Goal: Use online tool/utility: Utilize a website feature to perform a specific function

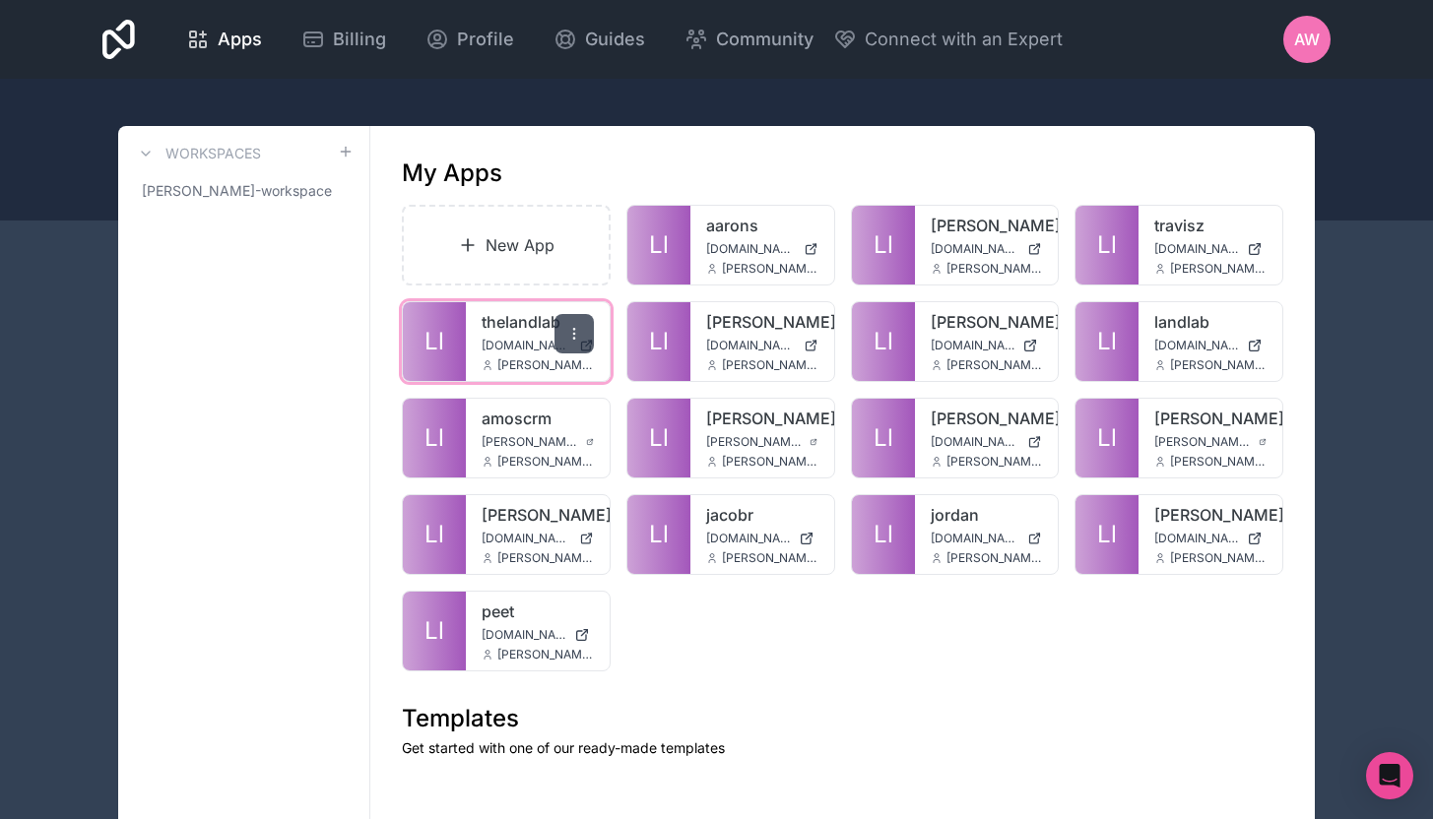
click at [576, 332] on icon at bounding box center [574, 334] width 16 height 16
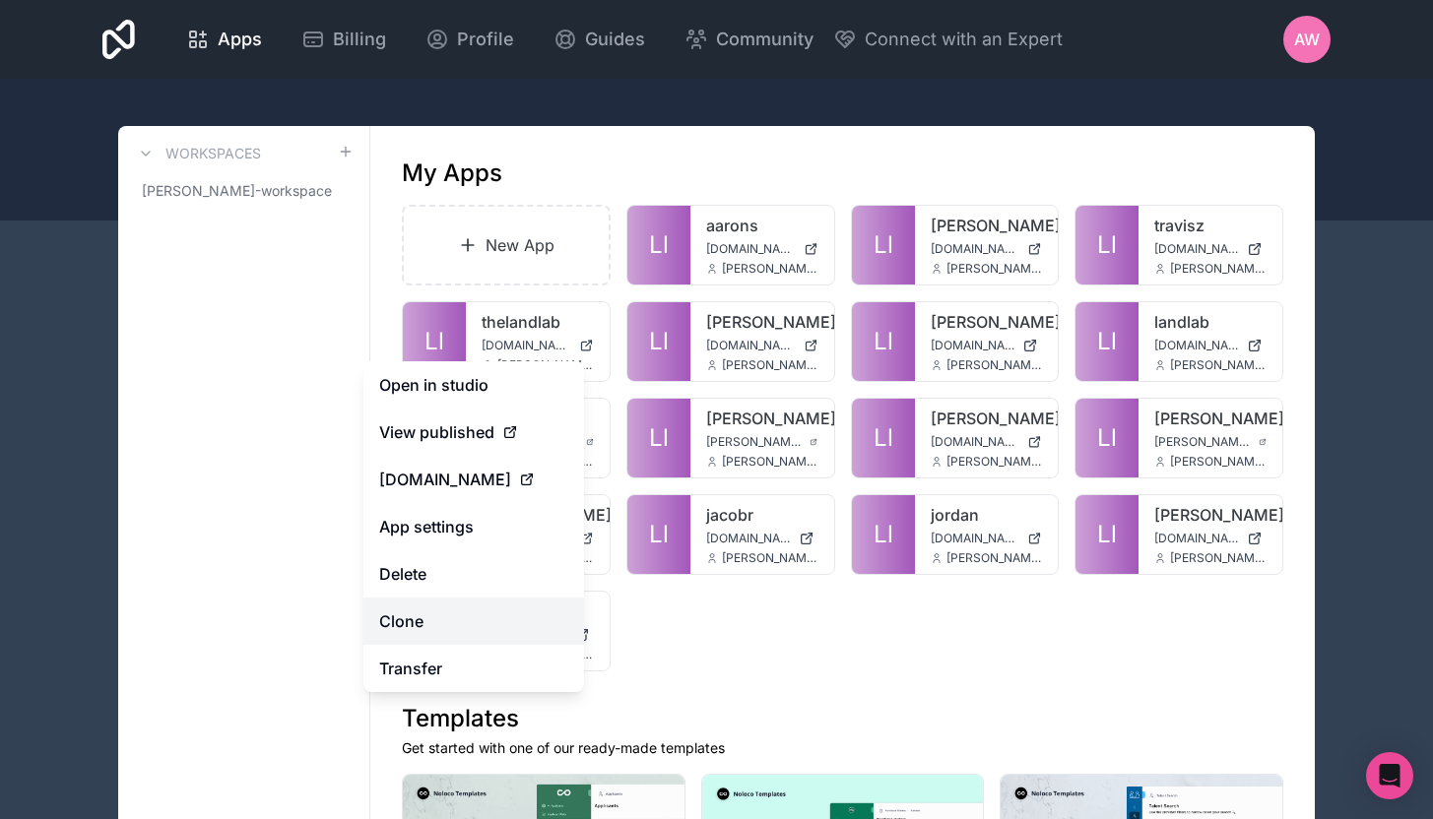
click at [432, 630] on link "Clone" at bounding box center [473, 621] width 221 height 47
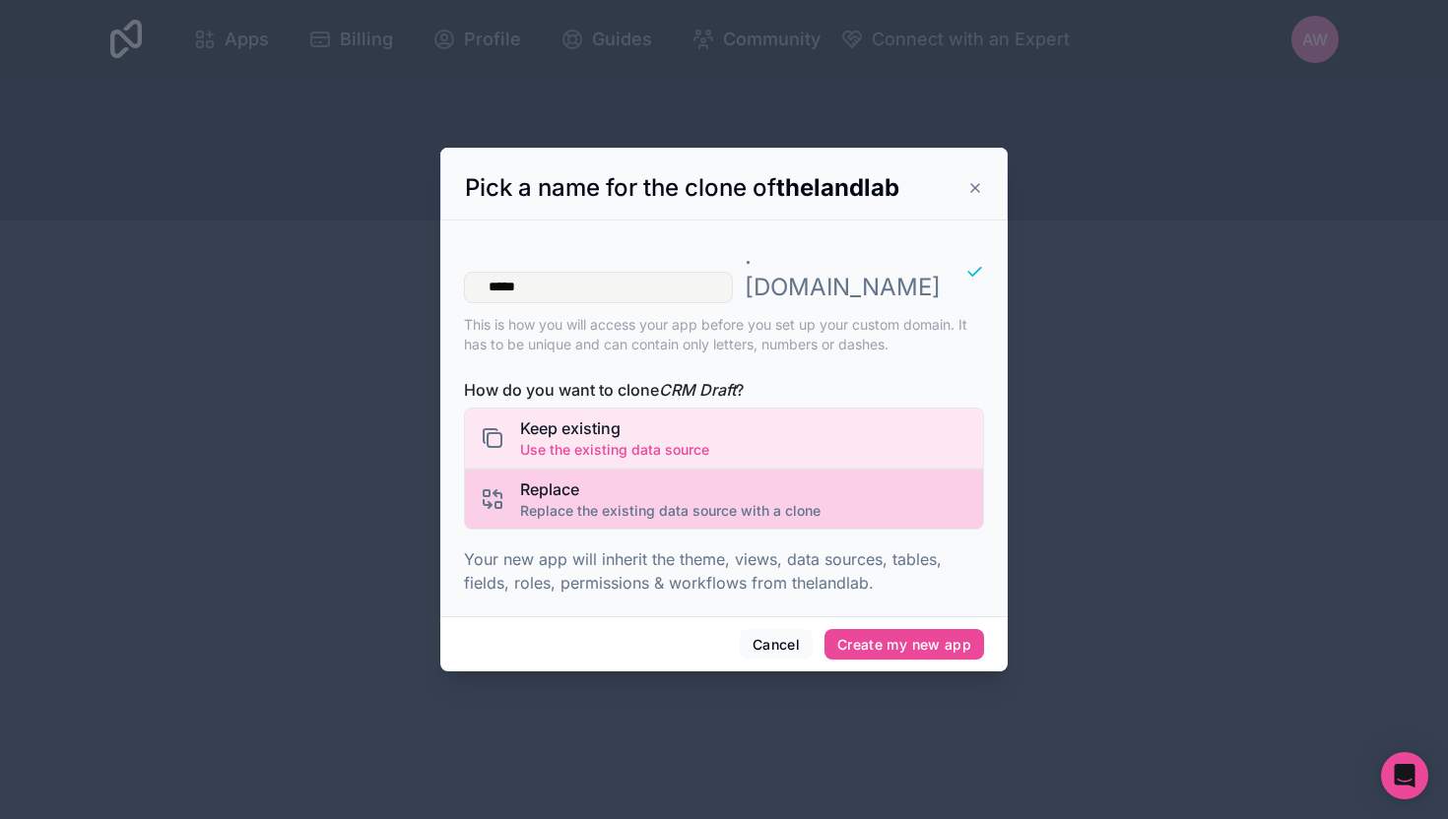
type input "*****"
click at [587, 483] on span "Replace" at bounding box center [670, 490] width 300 height 24
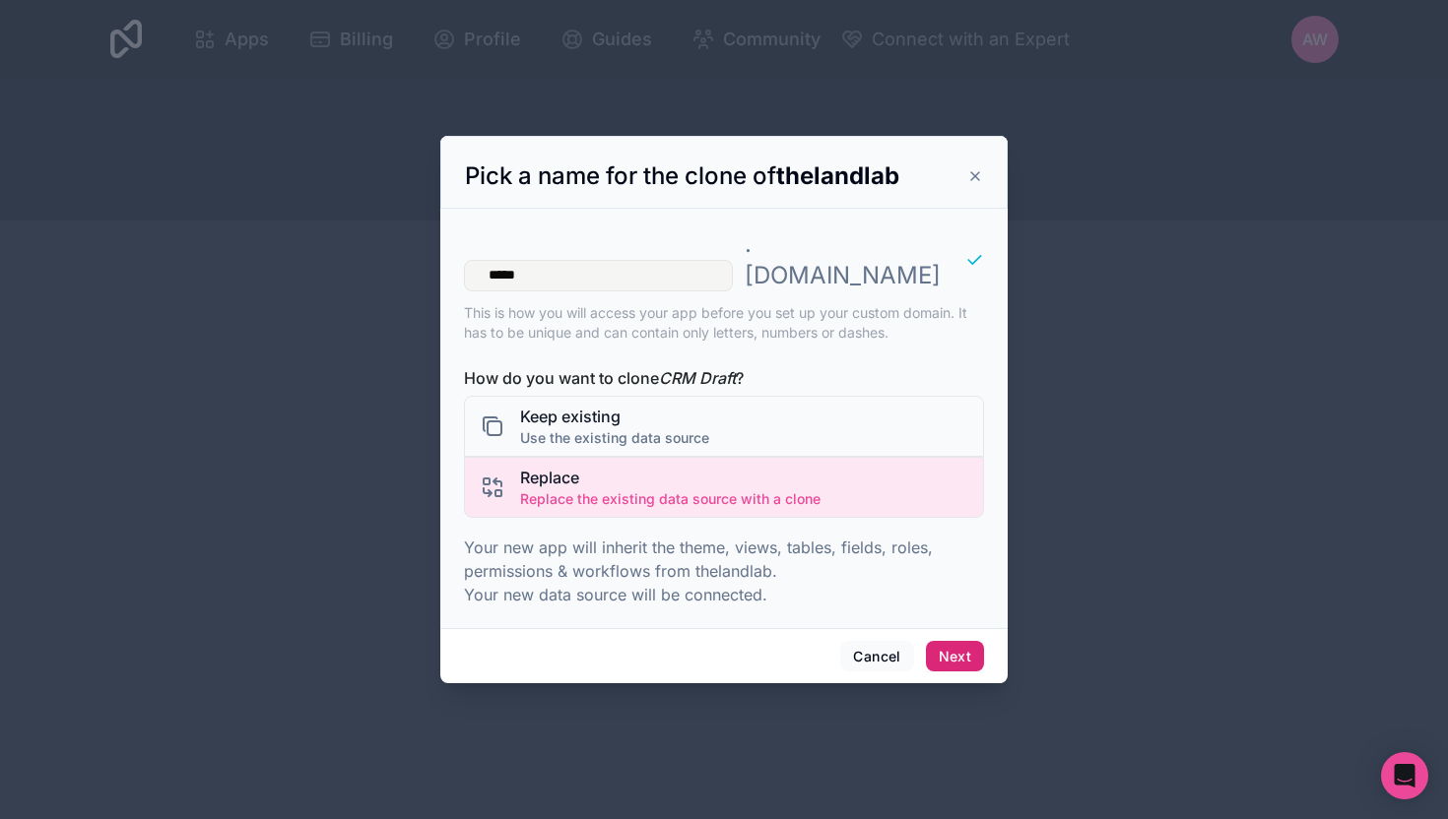
click at [948, 641] on button "Next" at bounding box center [955, 657] width 58 height 32
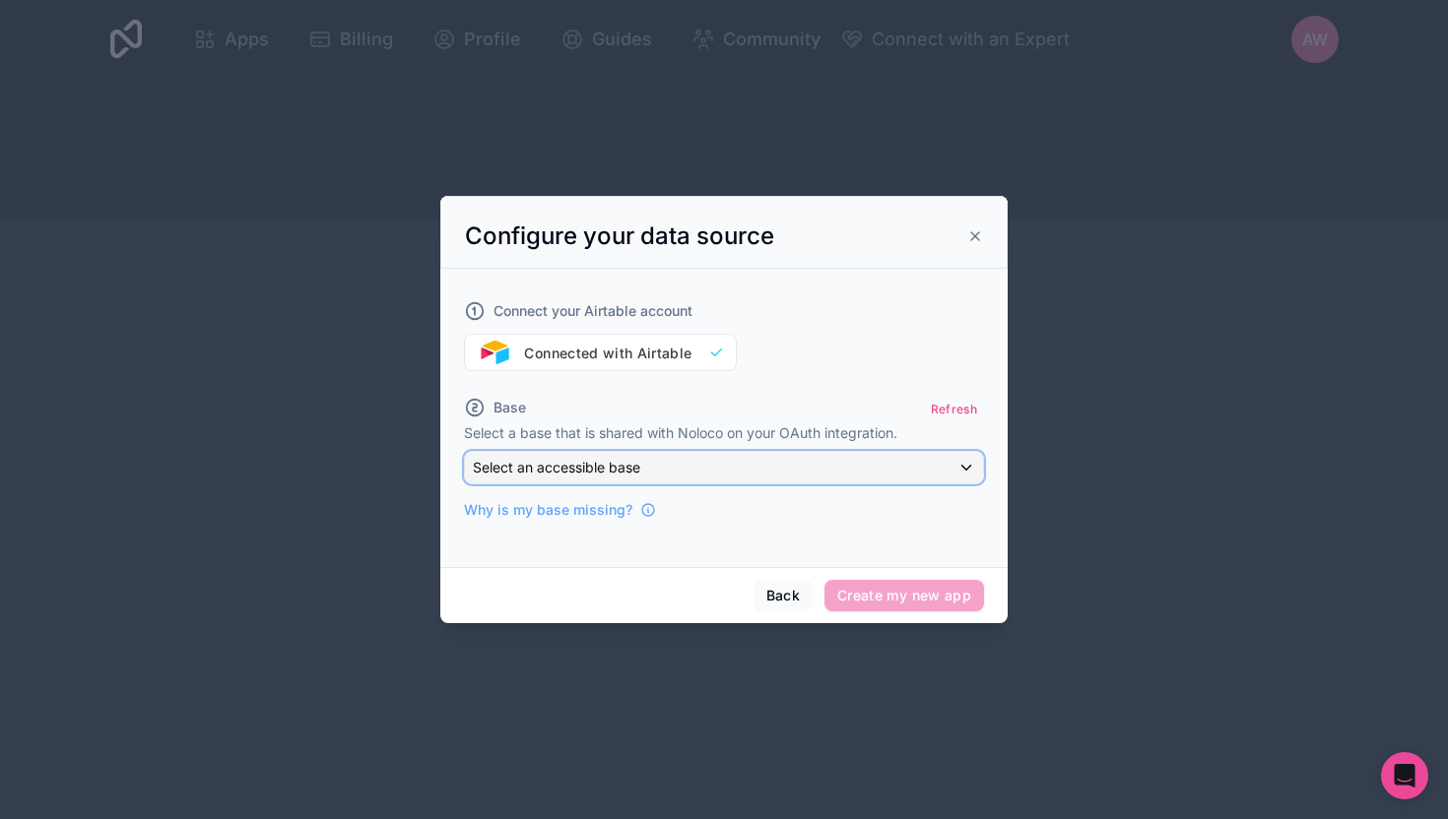
click at [750, 466] on div "Select an accessible base" at bounding box center [724, 468] width 518 height 32
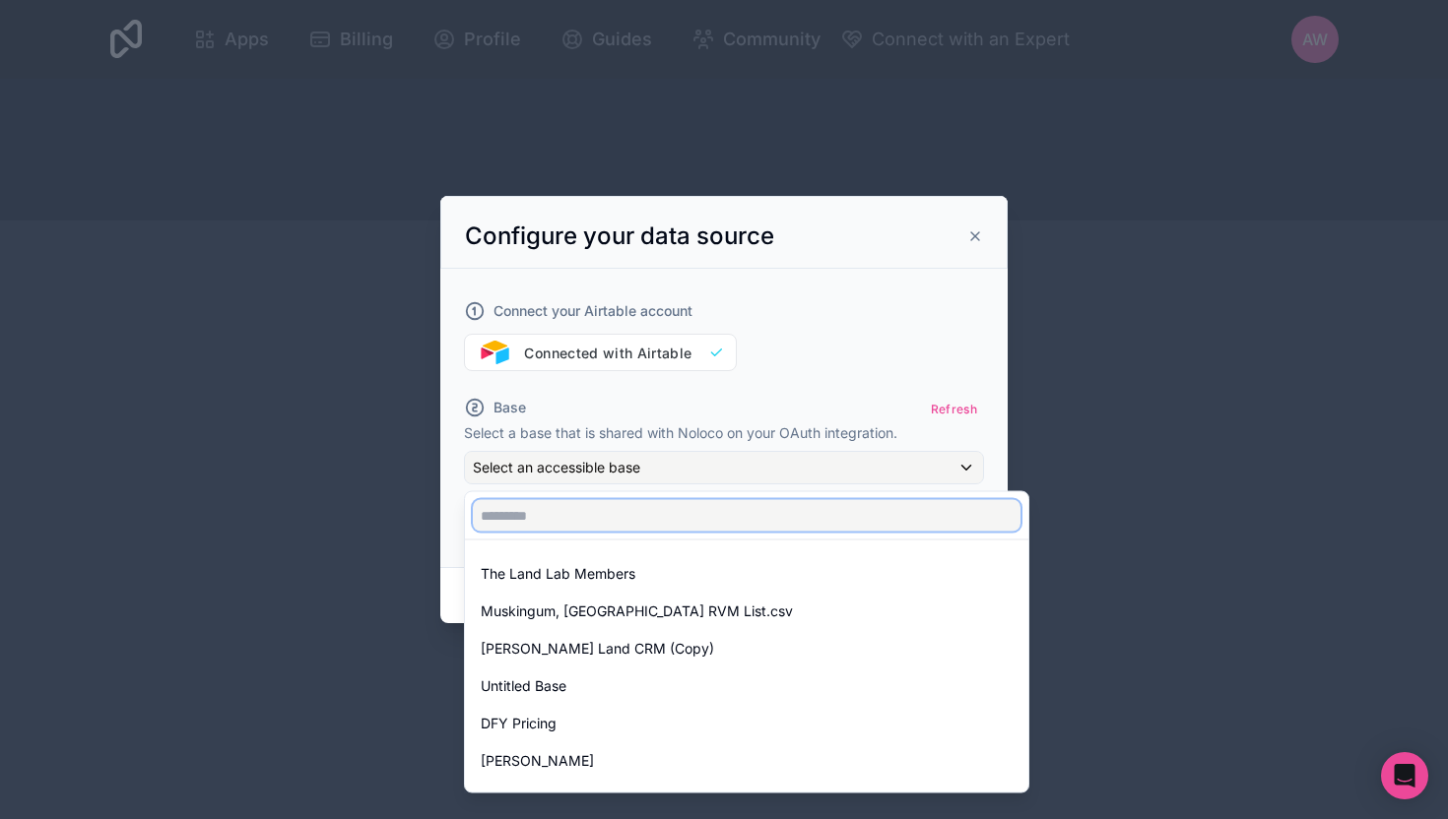
click at [651, 517] on input "text" at bounding box center [747, 516] width 548 height 32
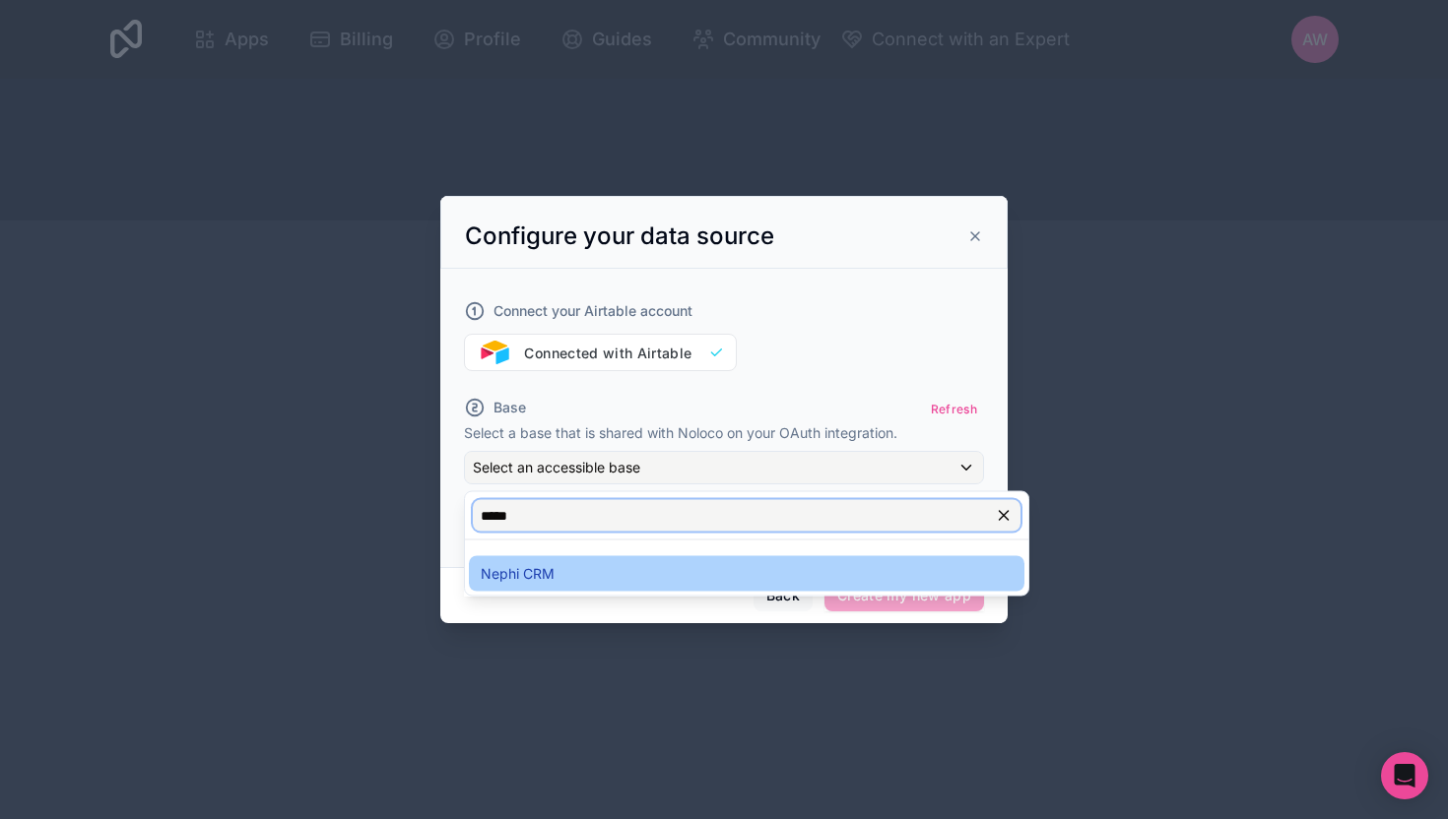
type input "*****"
click at [590, 575] on div "Nephi CRM" at bounding box center [747, 574] width 532 height 24
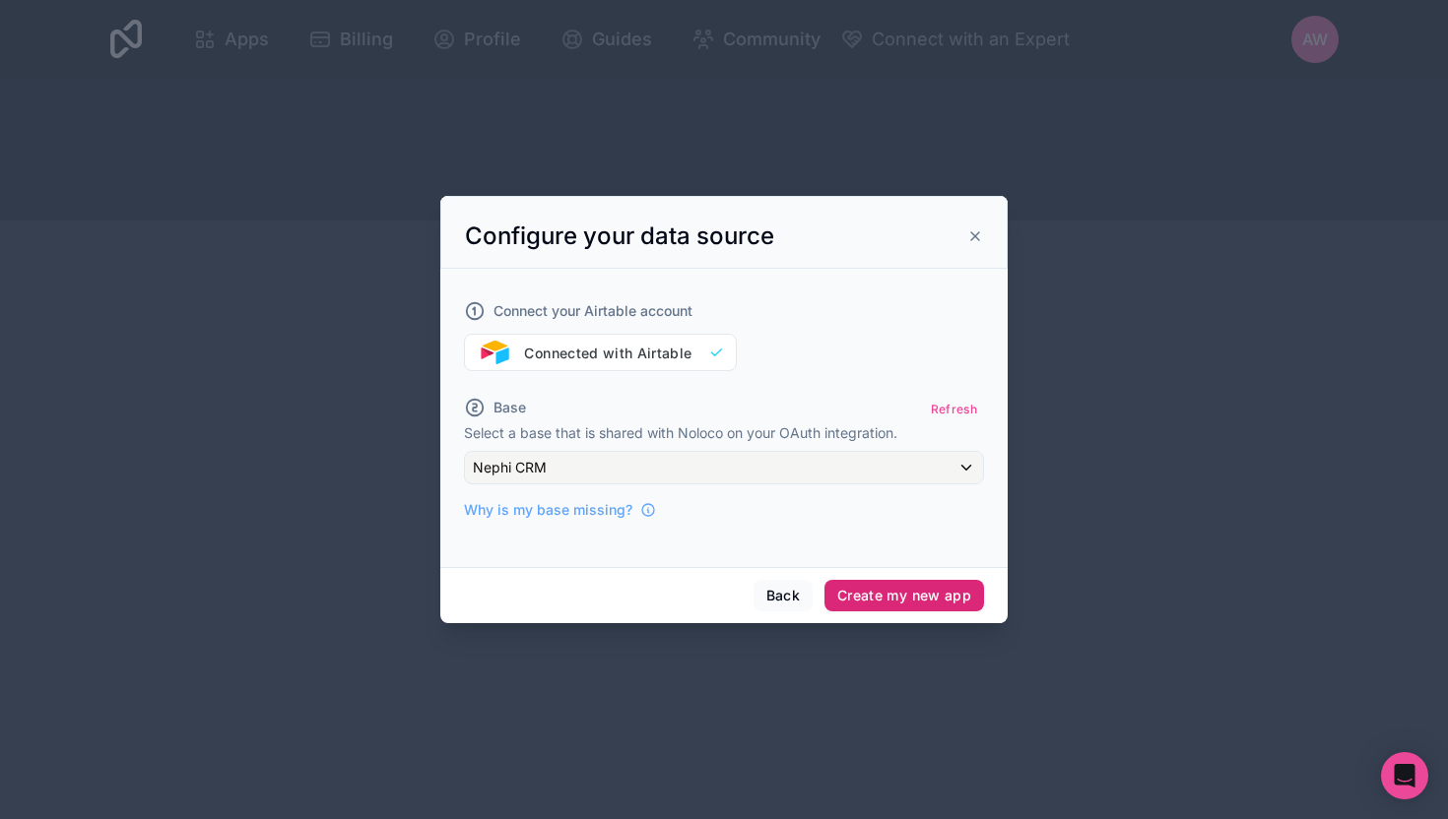
click at [909, 599] on button "Create my new app" at bounding box center [904, 596] width 160 height 32
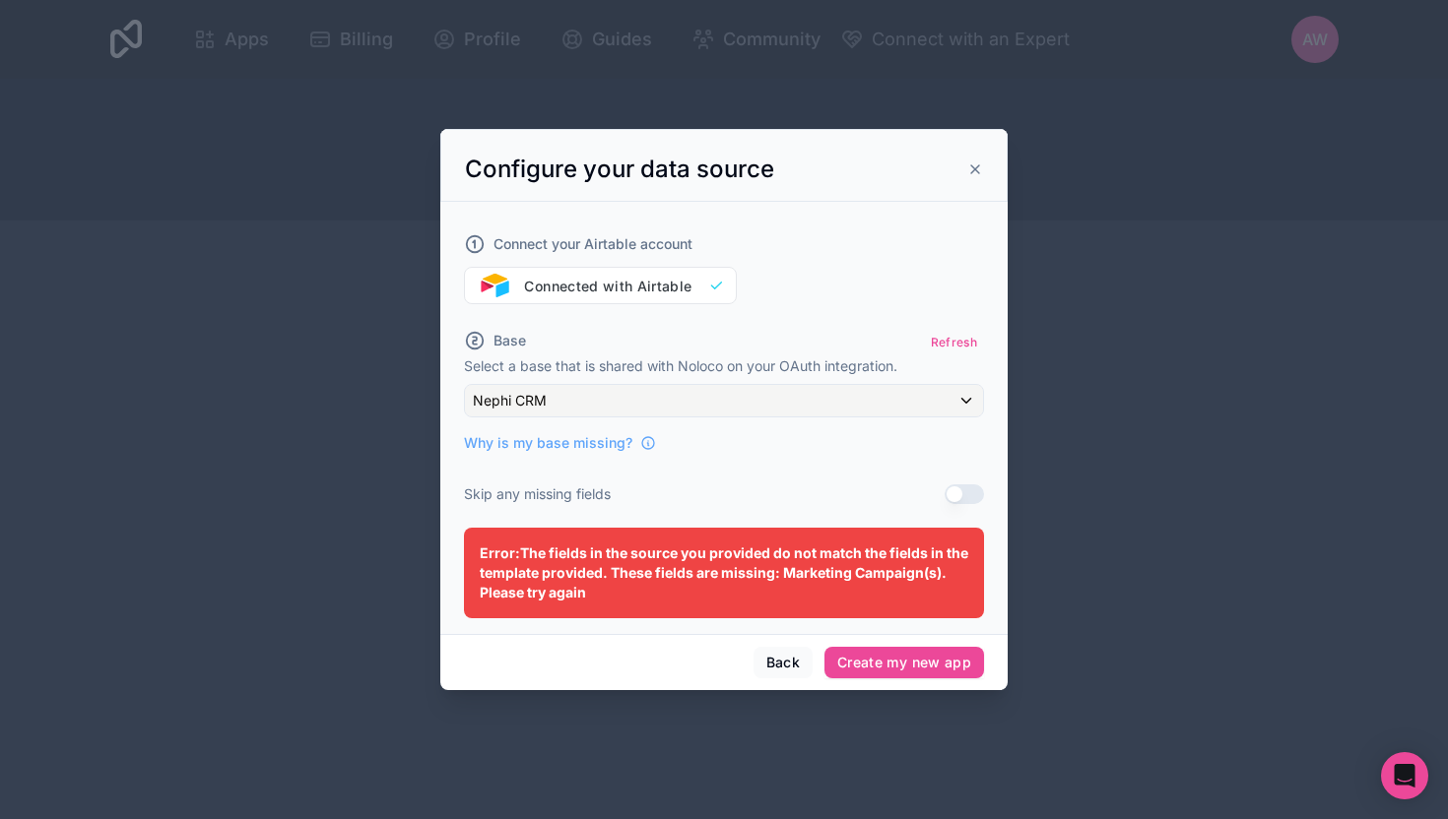
click at [971, 494] on button "Use setting" at bounding box center [963, 494] width 39 height 20
click at [930, 673] on button "Create my new app" at bounding box center [904, 663] width 160 height 32
